Goal: Information Seeking & Learning: Check status

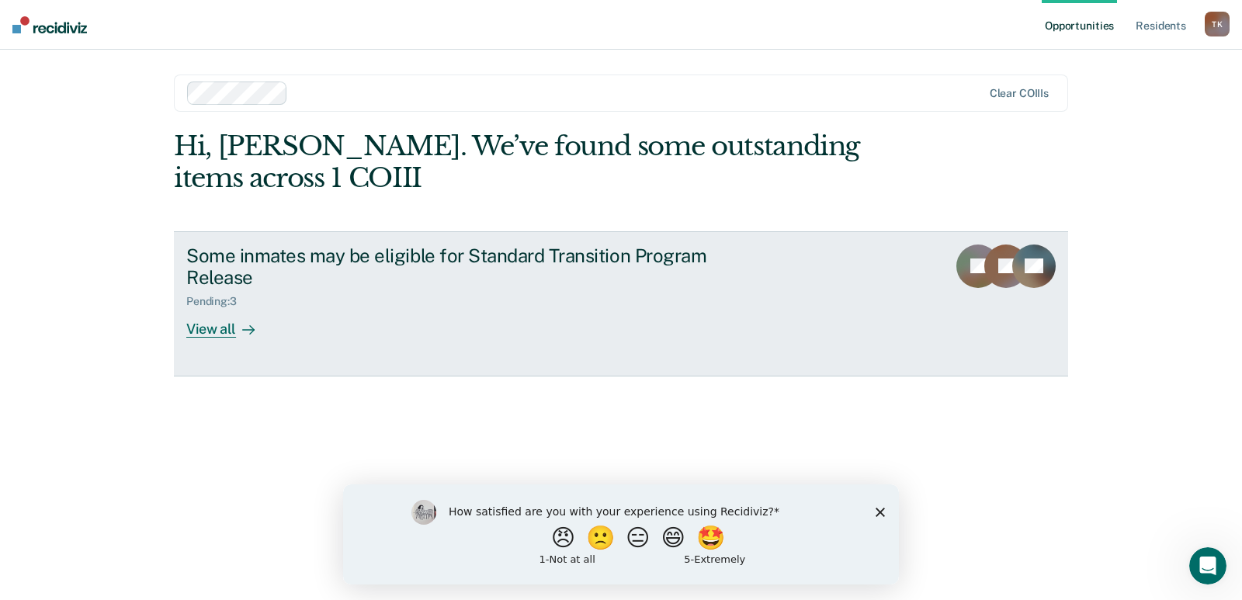
click at [196, 328] on div "View all" at bounding box center [229, 323] width 87 height 30
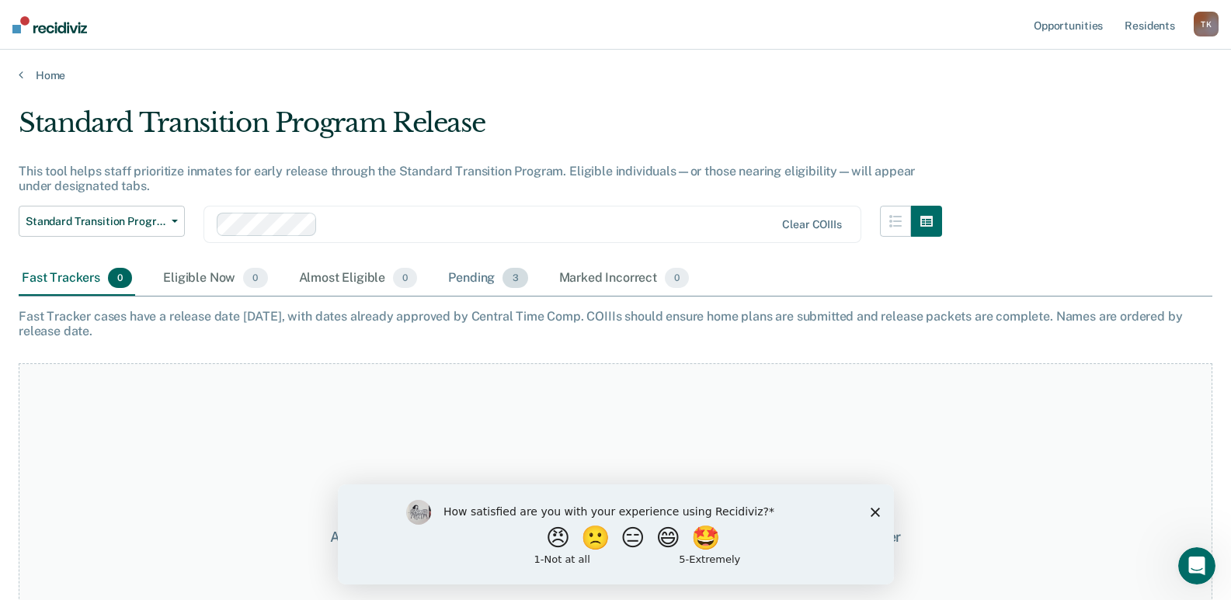
click at [485, 279] on div "Pending 3" at bounding box center [487, 279] width 85 height 34
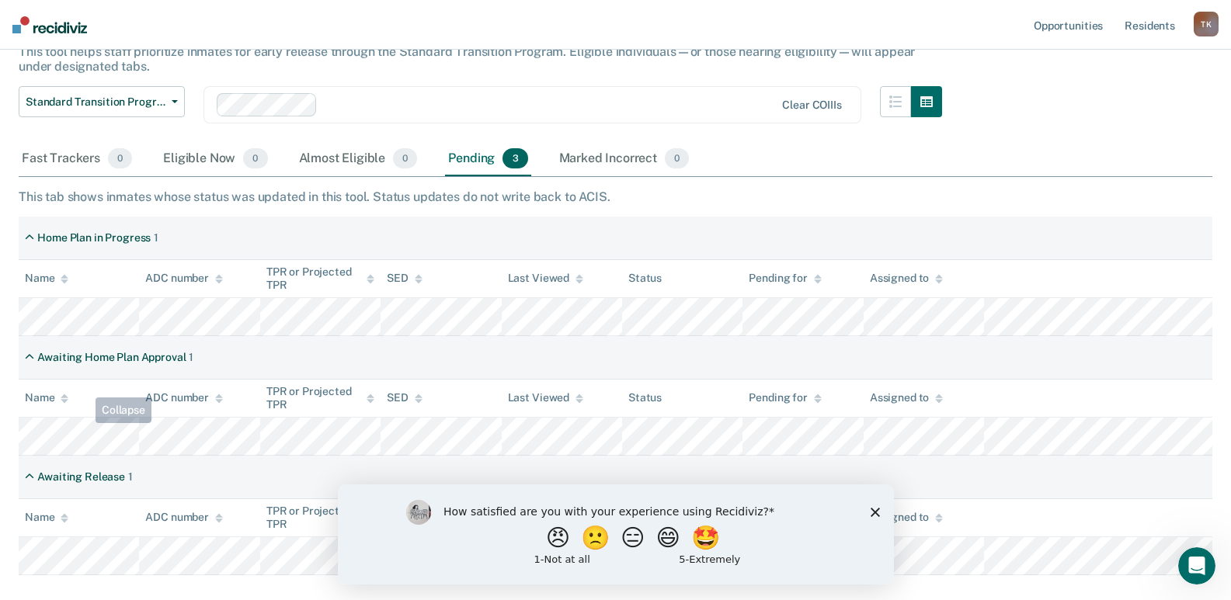
scroll to position [155, 0]
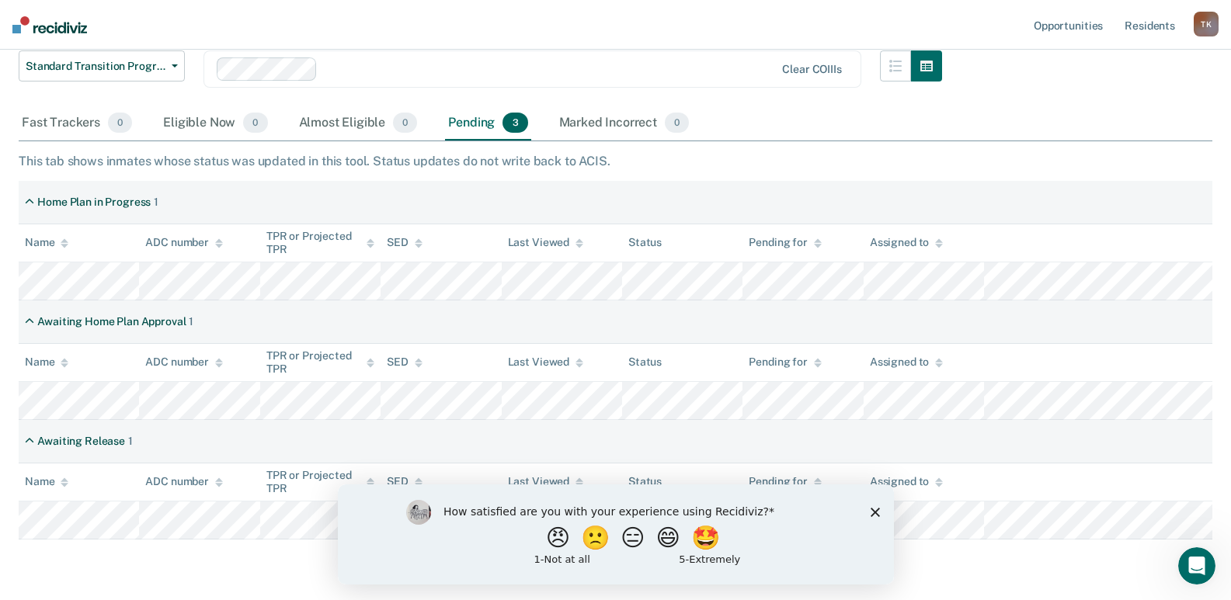
click at [771, 119] on div "Fast Trackers 0 Eligible Now 0 Almost Eligible 0 Pending 3 Marked Incorrect 0" at bounding box center [615, 123] width 1193 height 35
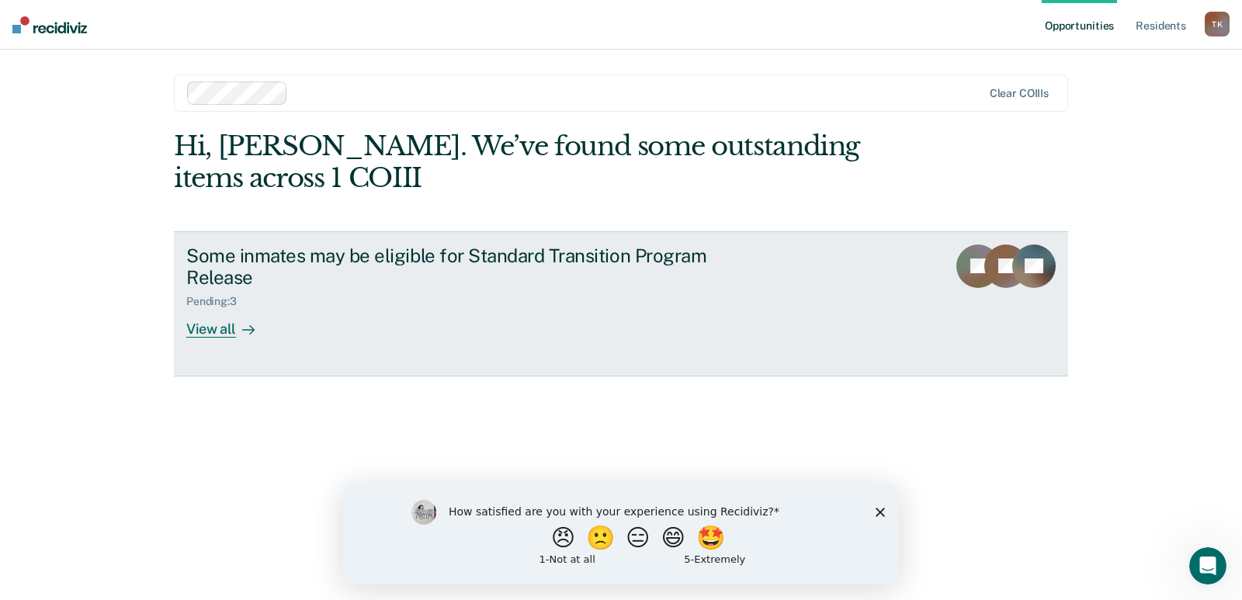
click at [234, 335] on div "View all" at bounding box center [229, 323] width 87 height 30
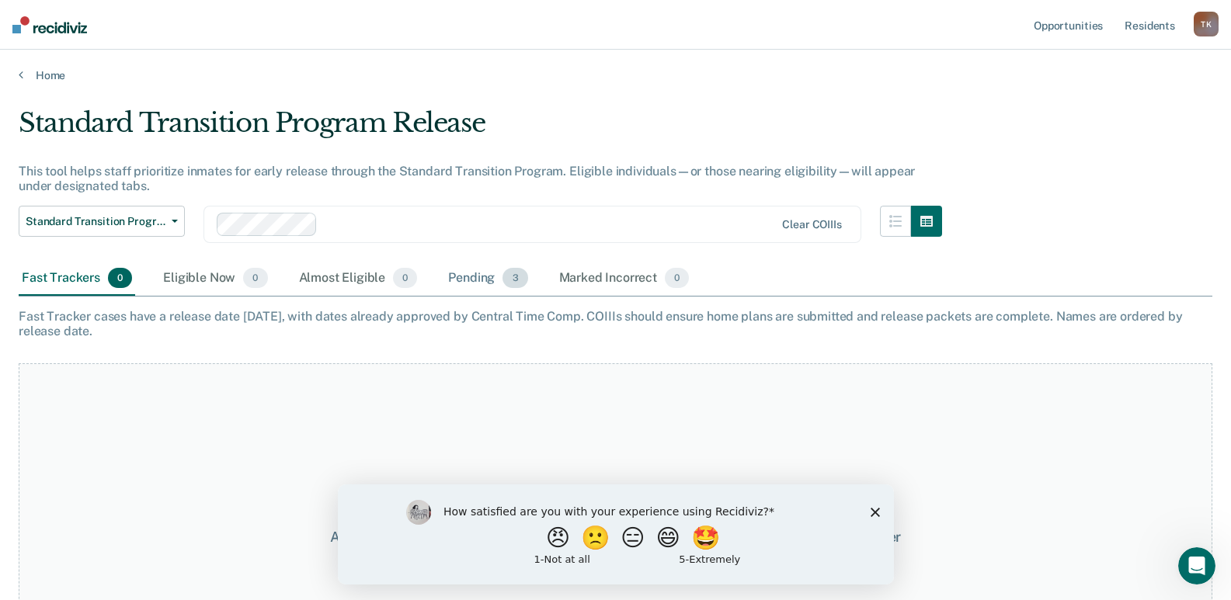
click at [466, 276] on div "Pending 3" at bounding box center [487, 279] width 85 height 34
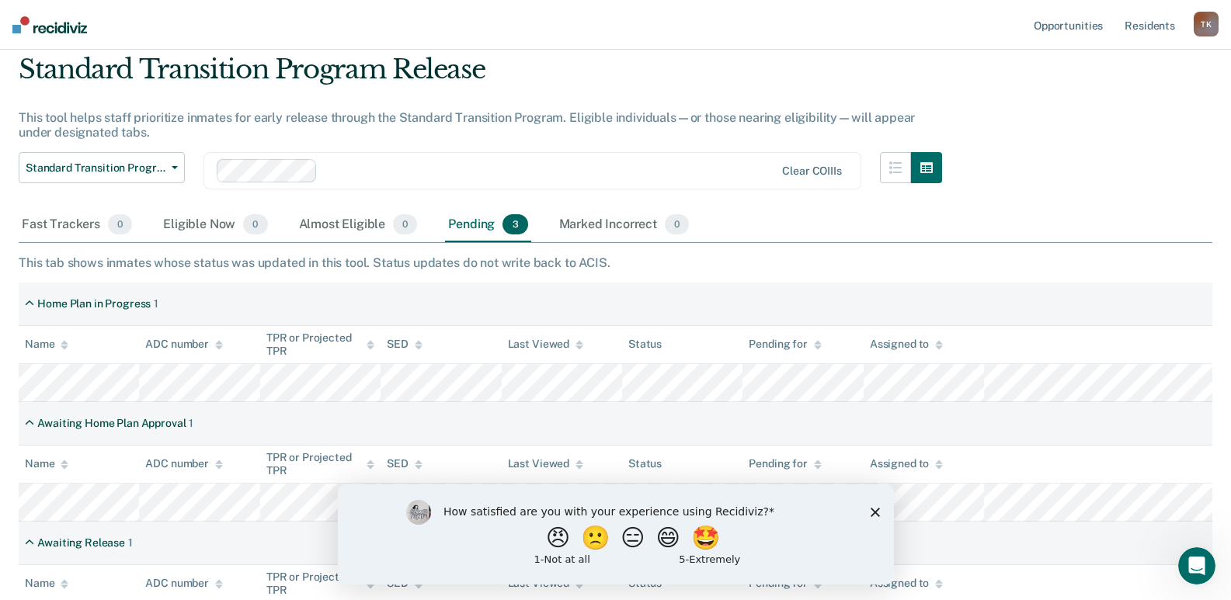
scroll to position [155, 0]
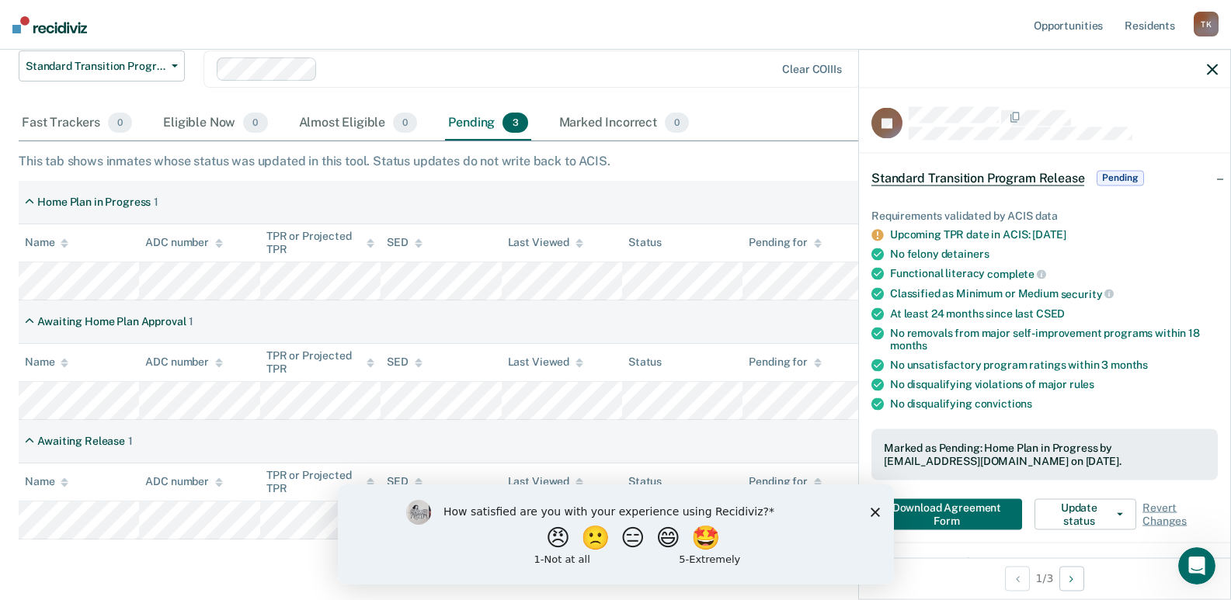
click at [1024, 179] on span "Standard Transition Program Release" at bounding box center [977, 178] width 213 height 16
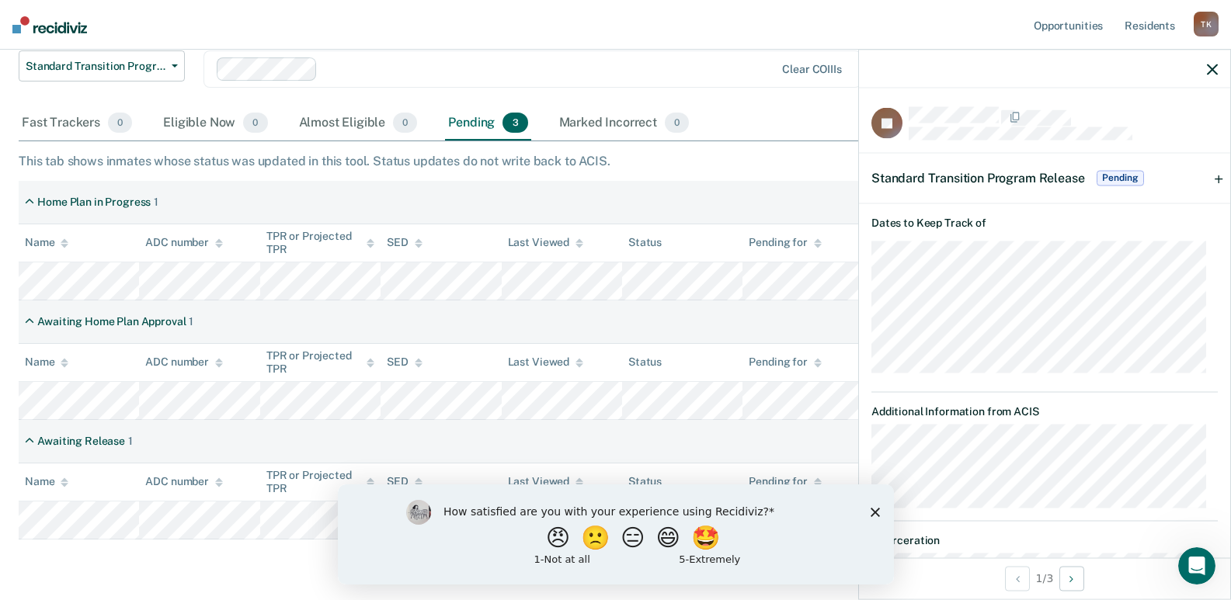
click at [1024, 179] on span "Standard Transition Program Release" at bounding box center [977, 177] width 213 height 15
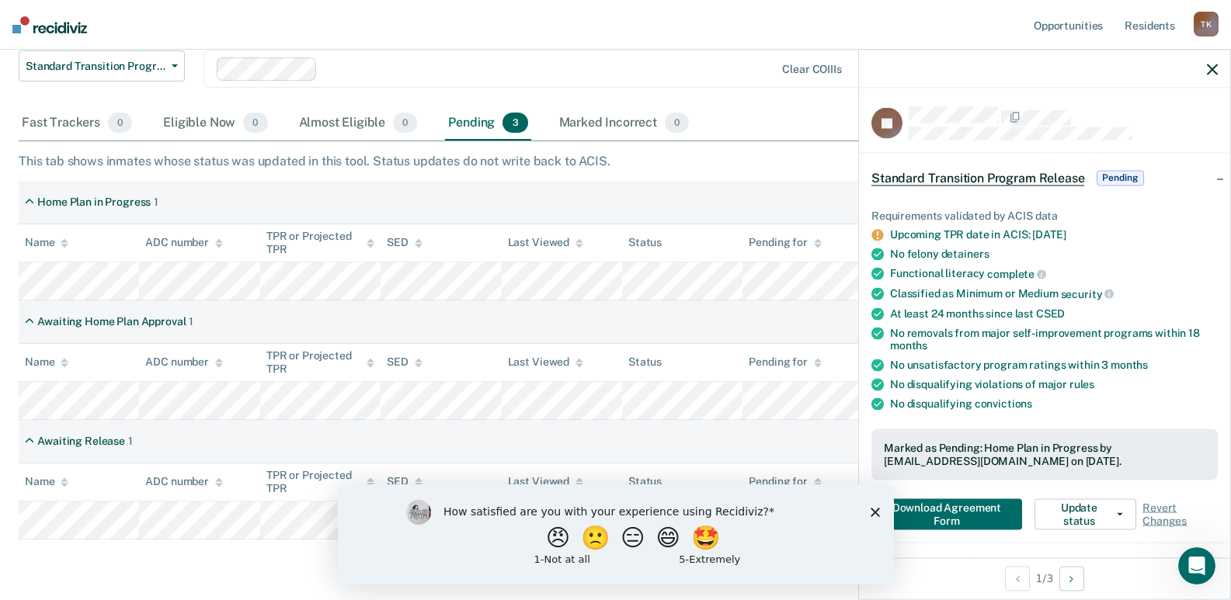
click at [1027, 184] on div "Standard Transition Program Release Pending" at bounding box center [1009, 177] width 276 height 25
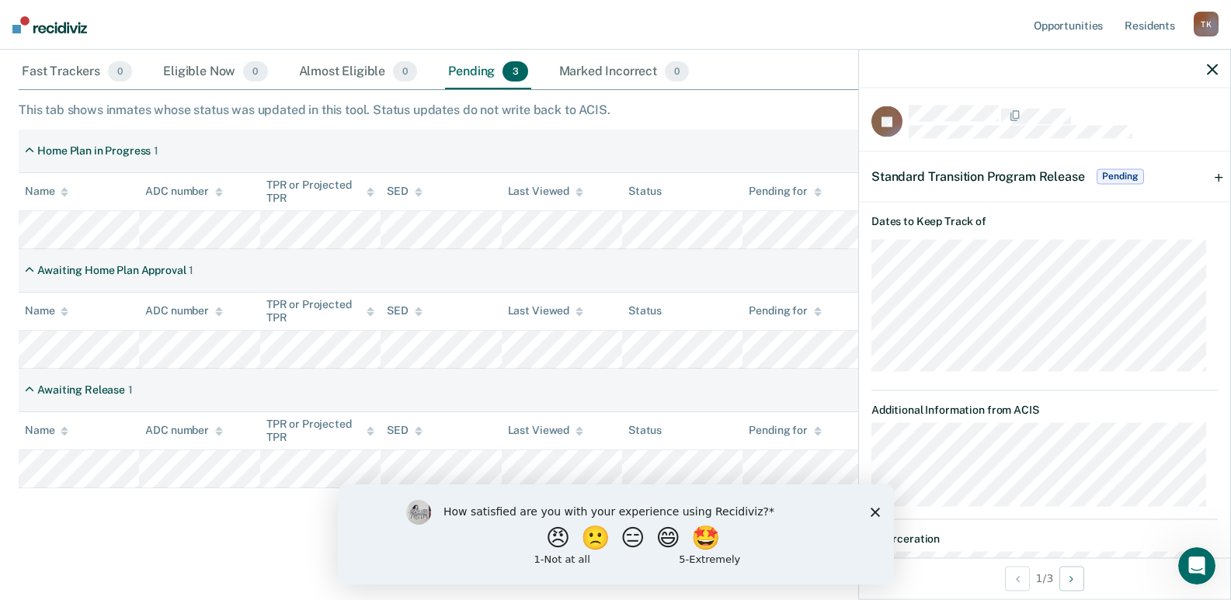
scroll to position [0, 0]
click at [1057, 170] on span "Standard Transition Program Release" at bounding box center [977, 177] width 213 height 15
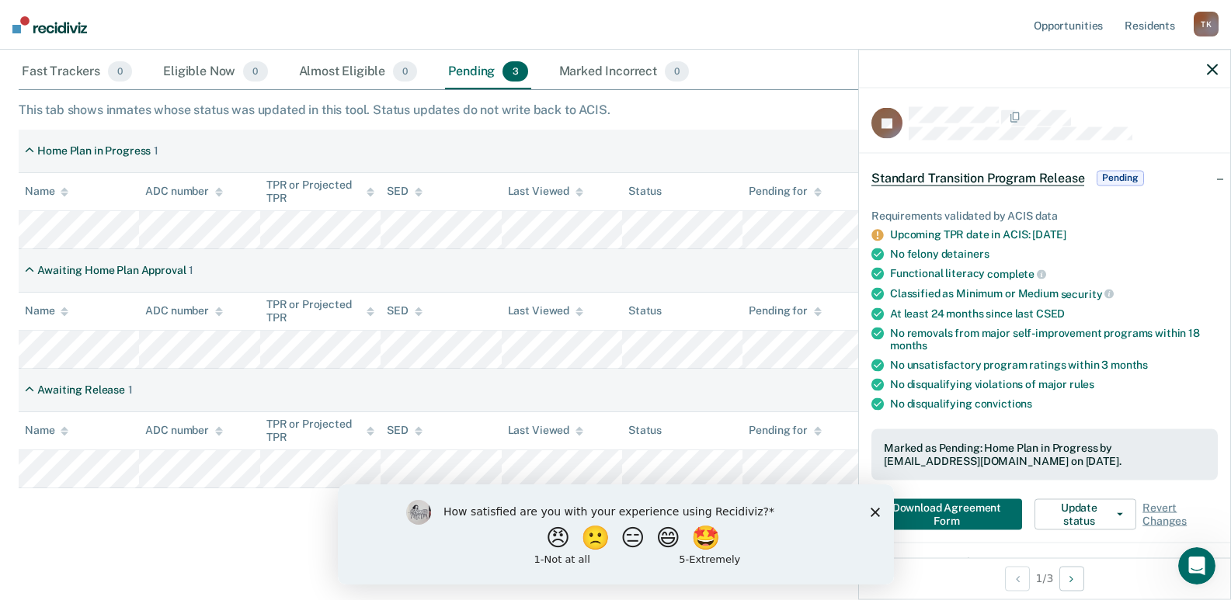
click at [973, 177] on span "Standard Transition Program Release" at bounding box center [977, 178] width 213 height 16
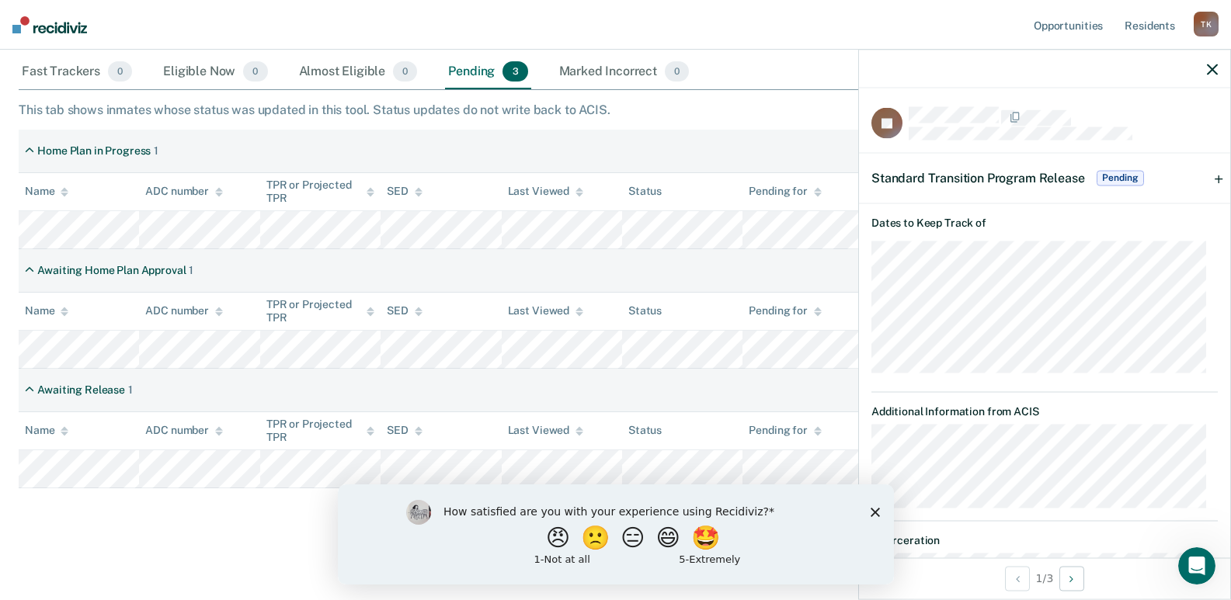
click at [966, 175] on span "Standard Transition Program Release" at bounding box center [977, 177] width 213 height 15
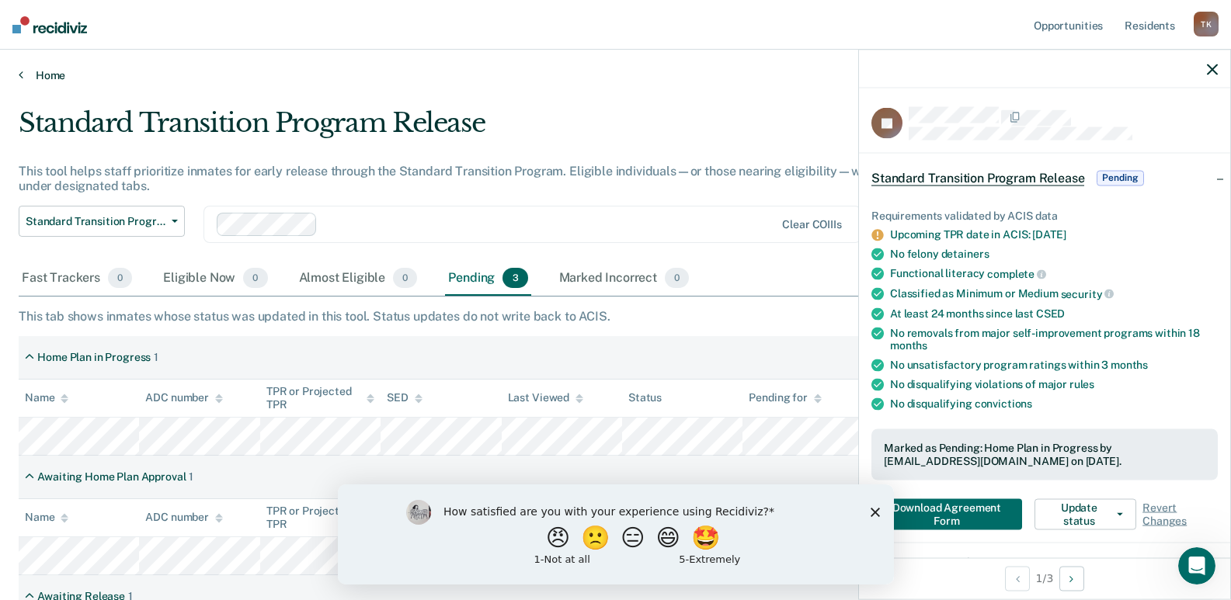
click at [538, 70] on link "Home" at bounding box center [615, 75] width 1193 height 14
